Goal: Task Accomplishment & Management: Manage account settings

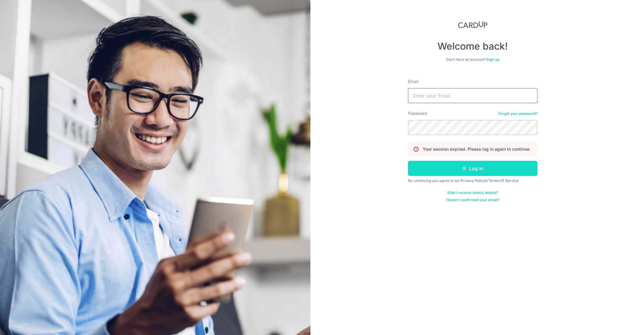
type input "[PERSON_NAME][EMAIL_ADDRESS][DOMAIN_NAME]"
click at [458, 164] on button "Log in" at bounding box center [472, 168] width 129 height 15
